Goal: Task Accomplishment & Management: Complete application form

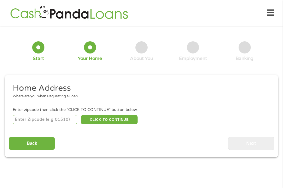
scroll to position [3, 0]
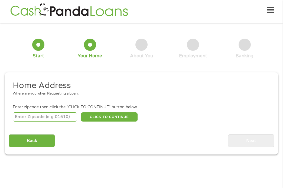
click at [51, 117] on input "number" at bounding box center [45, 117] width 64 height 9
type input "43016"
click at [102, 117] on button "CLICK TO CONTINUE" at bounding box center [109, 117] width 57 height 9
type input "43016"
type input "[GEOGRAPHIC_DATA]"
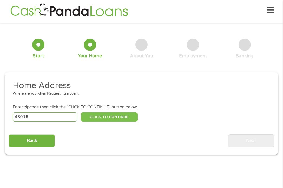
select select "[US_STATE]"
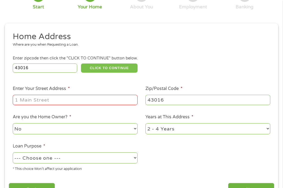
scroll to position [57, 0]
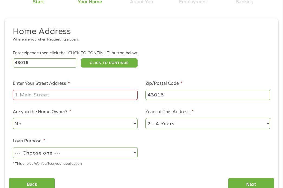
click at [34, 96] on input "Enter Your Street Address *" at bounding box center [75, 95] width 125 height 10
type input "[STREET_ADDRESS]"
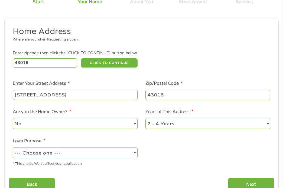
click at [265, 123] on select "1 Year or less 1 - 2 Years 2 - 4 Years Over 4 Years" at bounding box center [207, 123] width 125 height 11
select select "60months"
click at [145, 118] on select "1 Year or less 1 - 2 Years 2 - 4 Years Over 4 Years" at bounding box center [207, 123] width 125 height 11
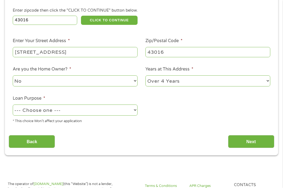
scroll to position [111, 0]
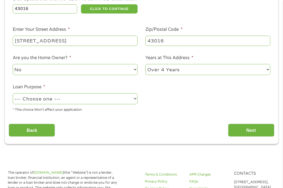
click at [135, 100] on select "--- Choose one --- Pay Bills Debt Consolidation Home Improvement Major Purchase…" at bounding box center [75, 98] width 125 height 11
select select "paybills"
click at [13, 93] on select "--- Choose one --- Pay Bills Debt Consolidation Home Improvement Major Purchase…" at bounding box center [75, 98] width 125 height 11
click at [237, 128] on input "Next" at bounding box center [251, 130] width 46 height 13
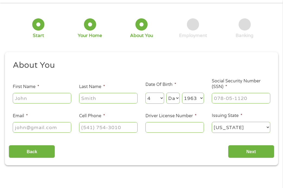
scroll to position [3, 0]
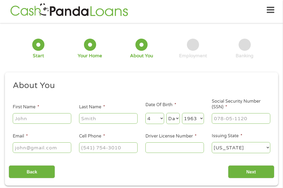
click at [48, 118] on input "First Name *" at bounding box center [42, 118] width 58 height 10
type input "[PERSON_NAME]"
type input "[GEOGRAPHIC_DATA]"
type input "[EMAIL_ADDRESS][DOMAIN_NAME]"
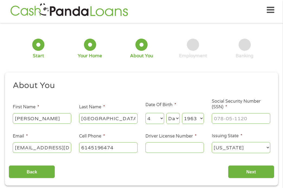
type input "[PHONE_NUMBER]"
type input "dankasburg3@yahoo.c(614) 519-6474om"
type input "(___) ___-____"
type input "[EMAIL_ADDRESS][DOMAIN_NAME]"
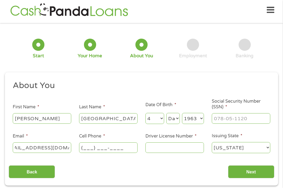
scroll to position [0, 0]
click at [88, 148] on input "(___) ___-____" at bounding box center [108, 148] width 58 height 10
type input "6147612906"
select select "24"
type input "[PHONE_NUMBER]"
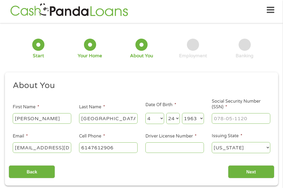
type input "***-**-4681"
type input "___-__-____"
click at [154, 150] on input "Driver License Number *" at bounding box center [174, 148] width 58 height 10
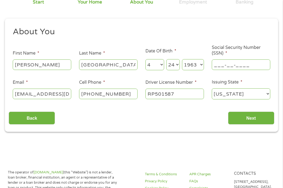
scroll to position [57, 0]
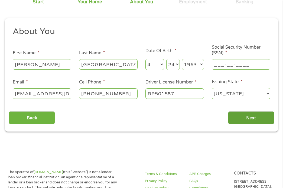
type input "RP501587"
click at [250, 119] on input "Next" at bounding box center [251, 118] width 46 height 13
click at [245, 118] on input "Next" at bounding box center [251, 118] width 46 height 13
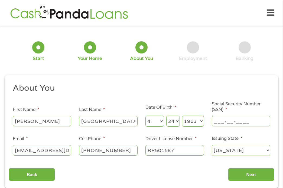
click at [215, 121] on input "___-__-____" at bounding box center [241, 121] width 58 height 10
type input "294-74-4681"
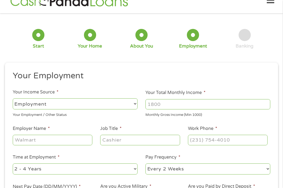
scroll to position [30, 0]
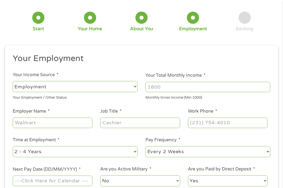
click at [49, 86] on select "--- Choose one --- Employment [DEMOGRAPHIC_DATA] Benefits" at bounding box center [75, 86] width 125 height 11
click at [13, 81] on select "--- Choose one --- Employment [DEMOGRAPHIC_DATA] Benefits" at bounding box center [75, 86] width 125 height 11
click at [170, 87] on input "Your Total Monthly Income *" at bounding box center [207, 87] width 125 height 10
type input "5200"
click at [38, 124] on input "Employer Name *" at bounding box center [53, 123] width 80 height 10
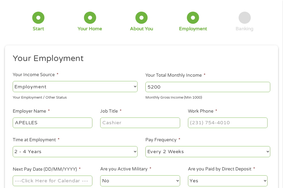
type input "APELLES"
type input "COLLECTOR"
type input "[PHONE_NUMBER]"
click at [134, 154] on select "--- Choose one --- 1 Year or less 1 - 2 Years 2 - 4 Years Over 4 Years" at bounding box center [75, 151] width 125 height 11
select select "60months"
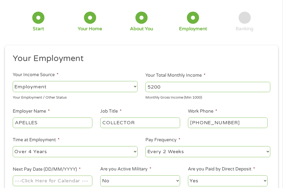
click at [13, 146] on select "--- Choose one --- 1 Year or less 1 - 2 Years 2 - 4 Years Over 4 Years" at bounding box center [75, 151] width 125 height 11
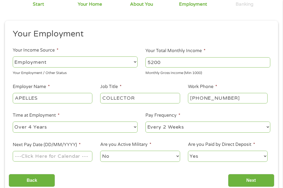
scroll to position [111, 0]
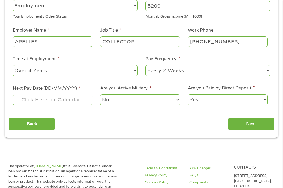
click at [61, 100] on input "Next Pay Date (DD/MM/YYYY) *" at bounding box center [53, 100] width 80 height 10
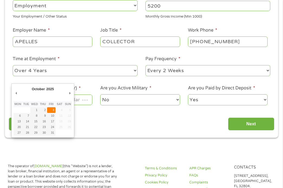
type input "[DATE]"
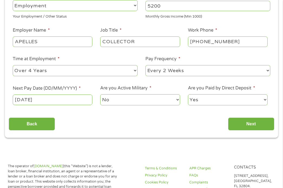
click at [87, 99] on input "[DATE]" at bounding box center [53, 100] width 80 height 10
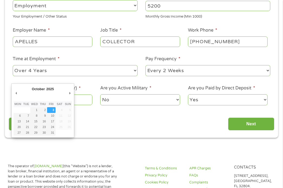
click at [90, 124] on div "Back Next" at bounding box center [141, 122] width 265 height 17
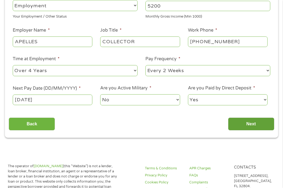
click at [247, 125] on input "Next" at bounding box center [251, 124] width 46 height 13
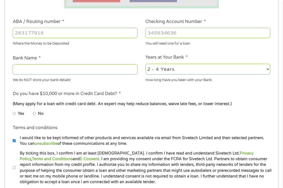
scroll to position [165, 0]
click at [34, 113] on input "No" at bounding box center [34, 113] width 3 height 9
radio input "true"
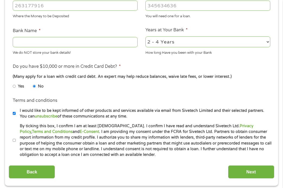
click at [15, 114] on input "I would like to be kept informed of other products and services available via e…" at bounding box center [14, 113] width 3 height 9
checkbox input "false"
click at [14, 140] on input "By ticking this box, I confirm I am at least [DEMOGRAPHIC_DATA]. I confirm I ha…" at bounding box center [14, 140] width 3 height 9
checkbox input "true"
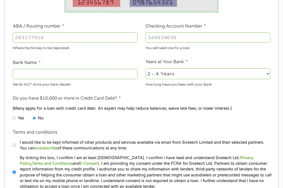
scroll to position [111, 0]
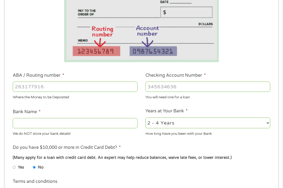
click at [62, 88] on input "ABA / Routing number *" at bounding box center [75, 87] width 125 height 10
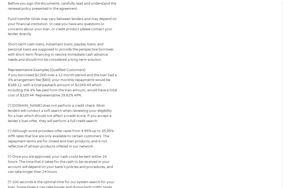
scroll to position [731, 0]
